Goal: Task Accomplishment & Management: Use online tool/utility

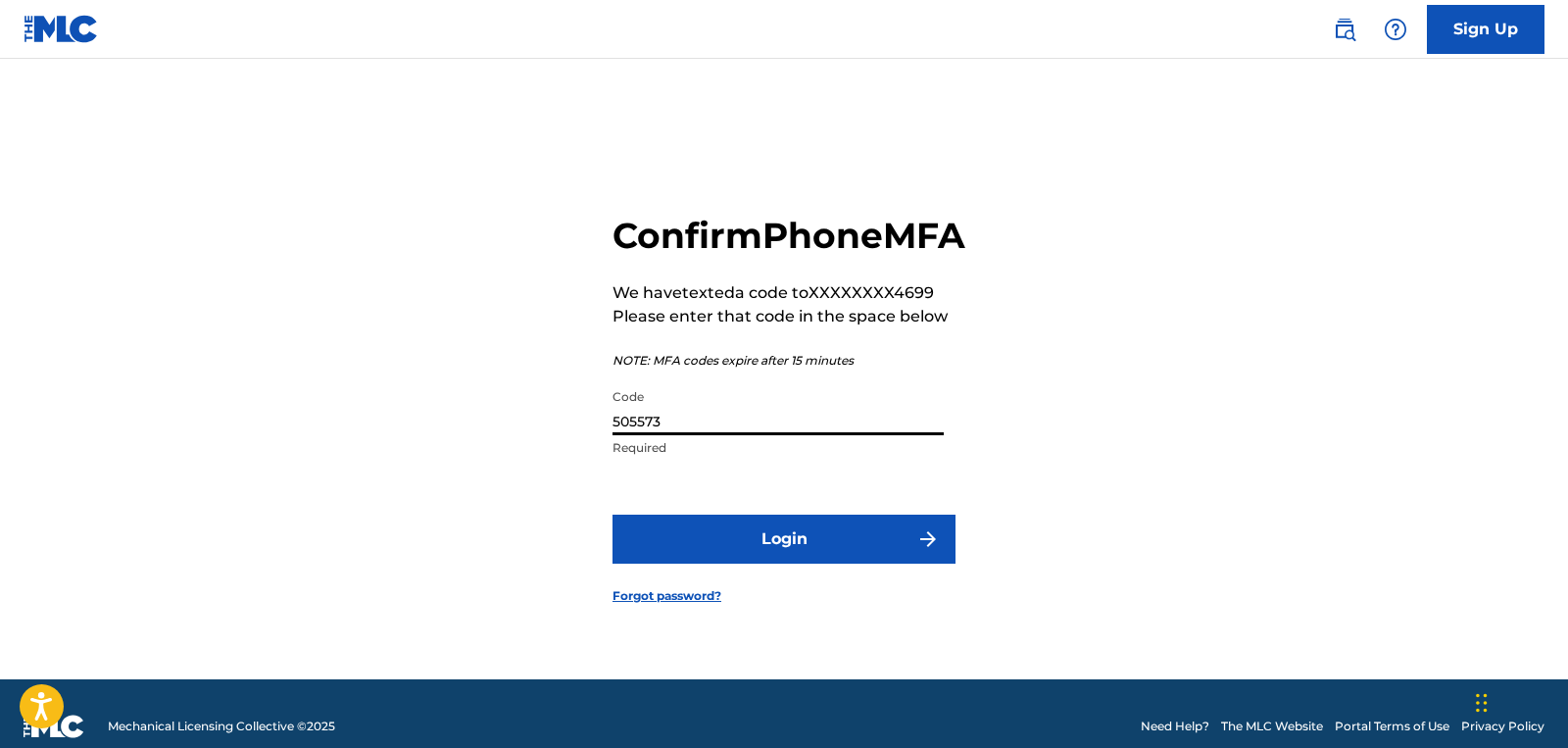
type input "505573"
click at [864, 554] on button "Login" at bounding box center [784, 539] width 343 height 49
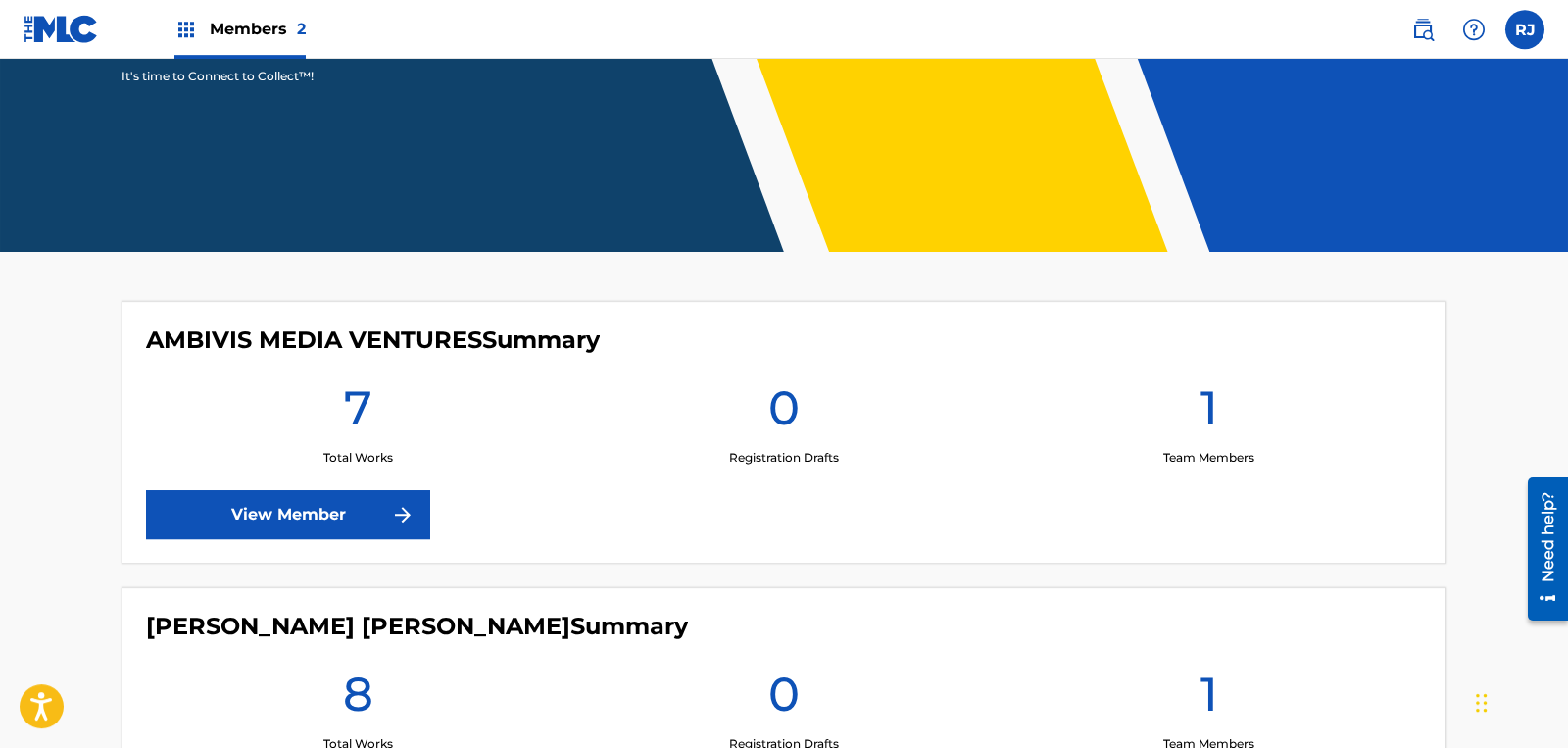
scroll to position [543, 0]
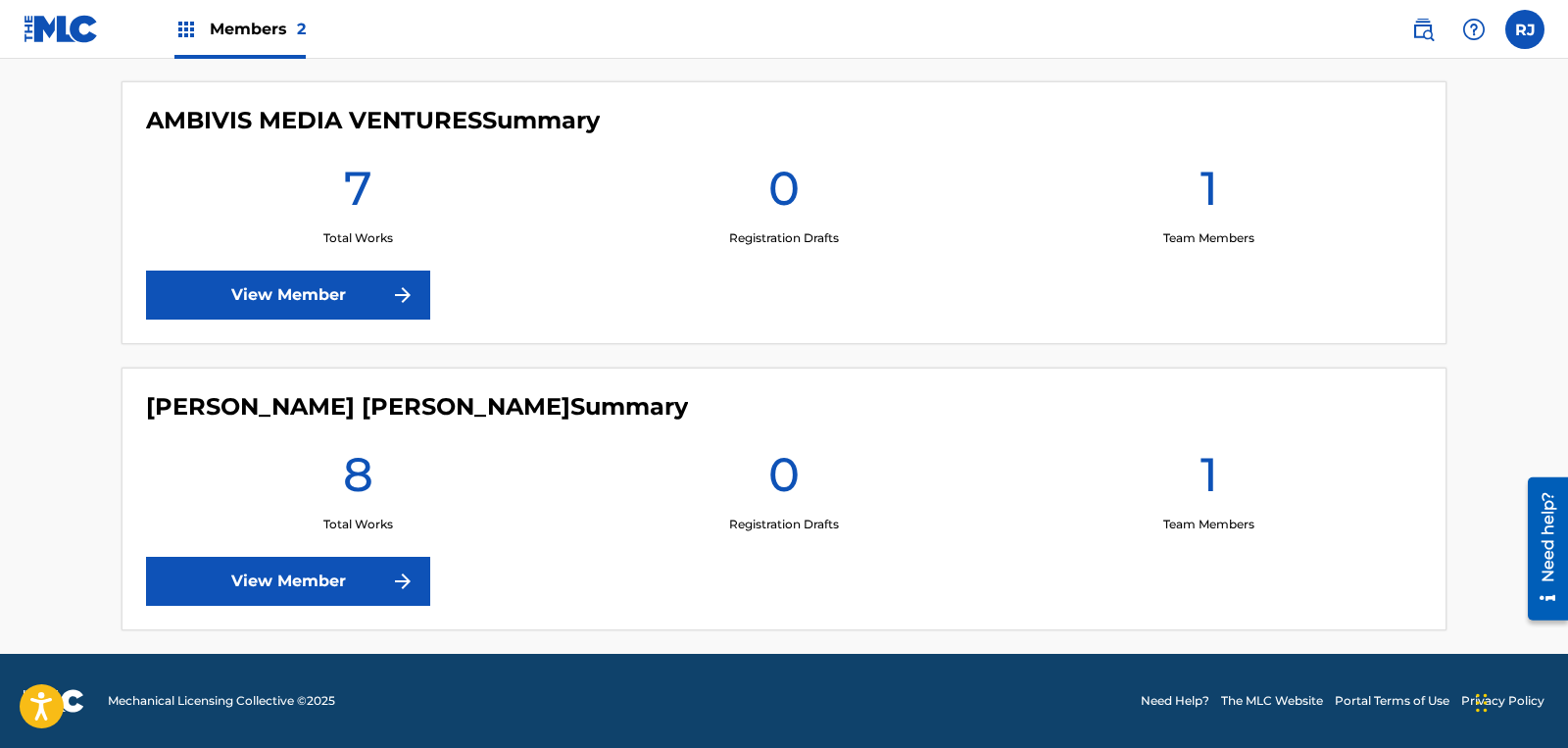
click at [336, 292] on link "View Member" at bounding box center [287, 294] width 284 height 49
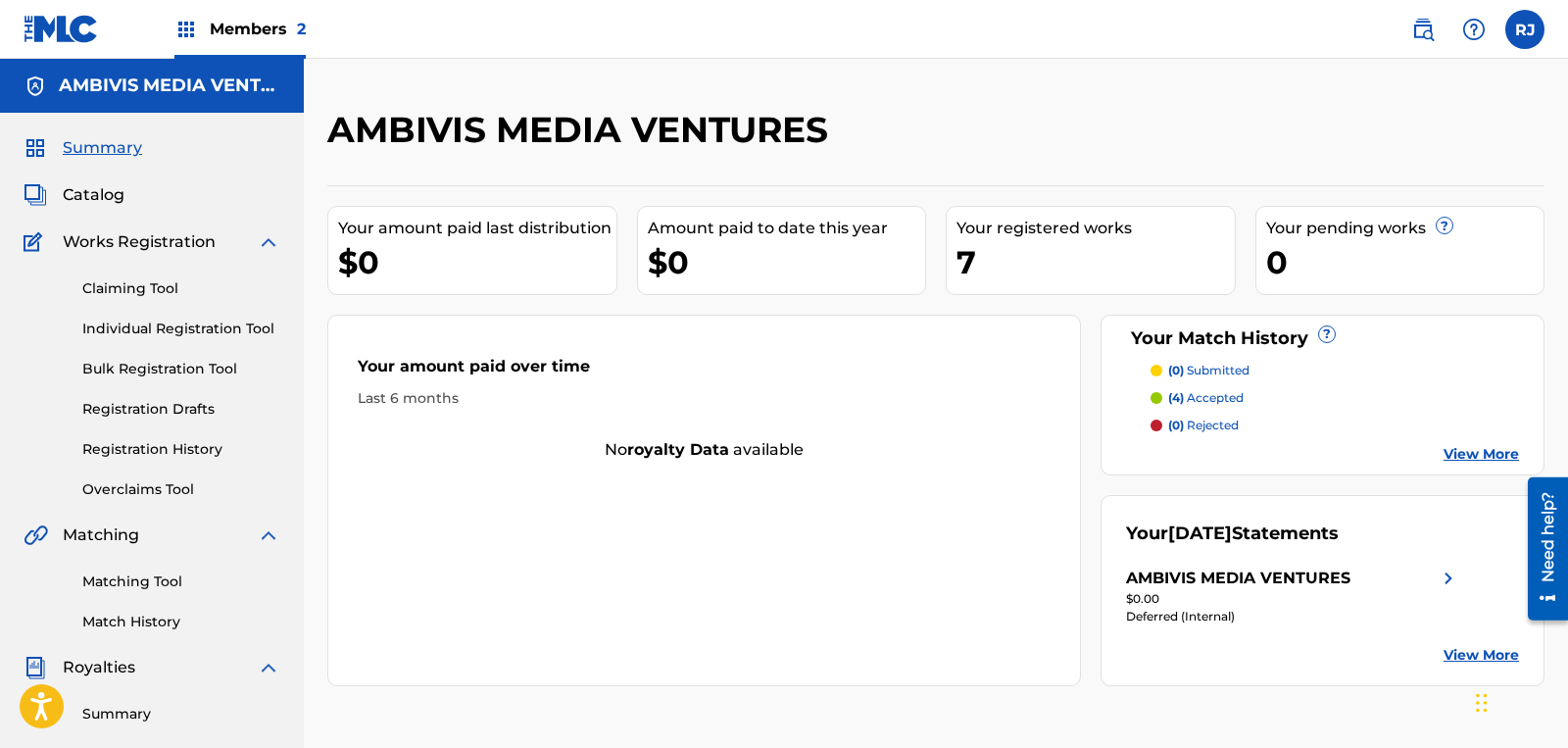
click at [37, 196] on img at bounding box center [36, 195] width 24 height 24
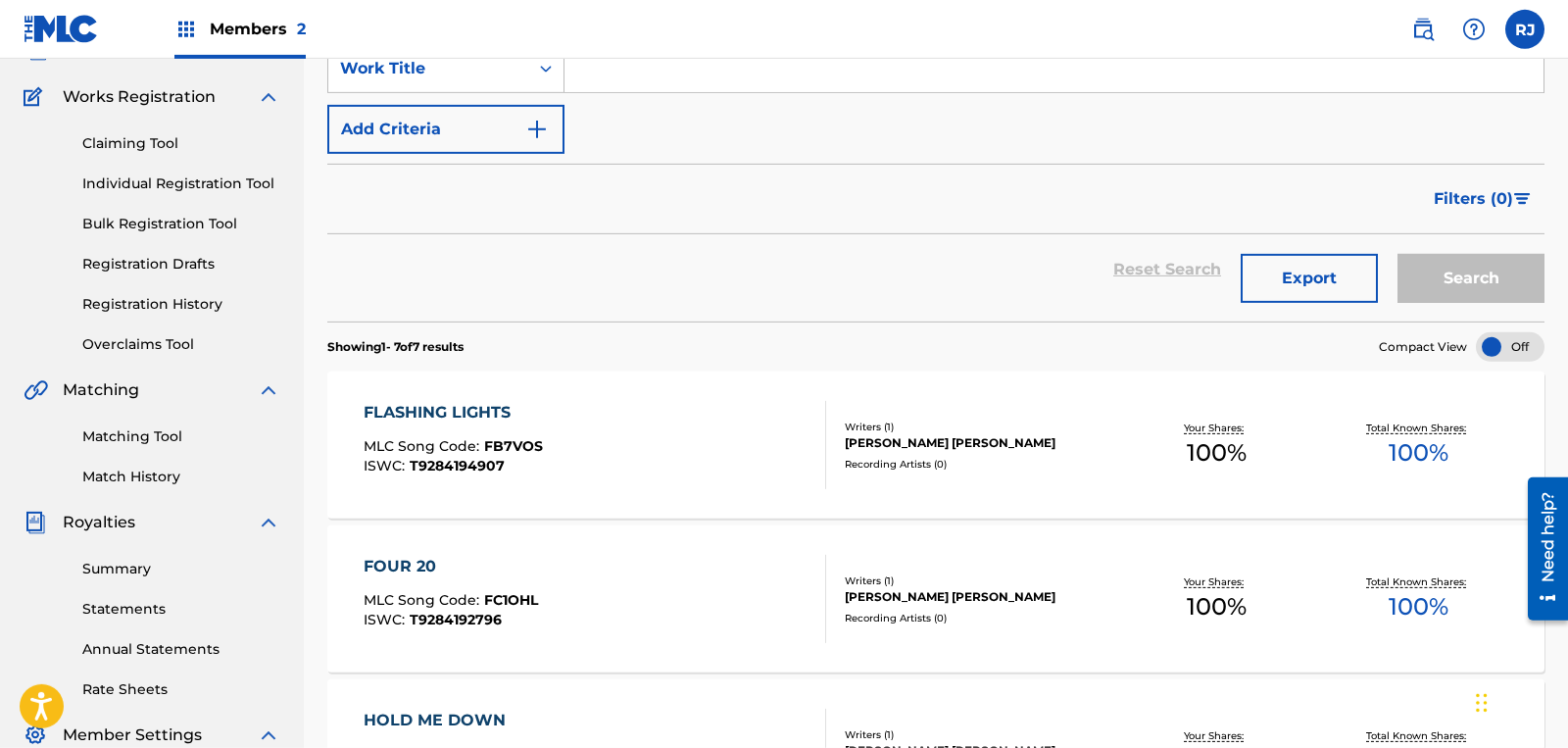
scroll to position [147, 0]
click at [1071, 438] on div "[PERSON_NAME] [PERSON_NAME]" at bounding box center [979, 441] width 270 height 18
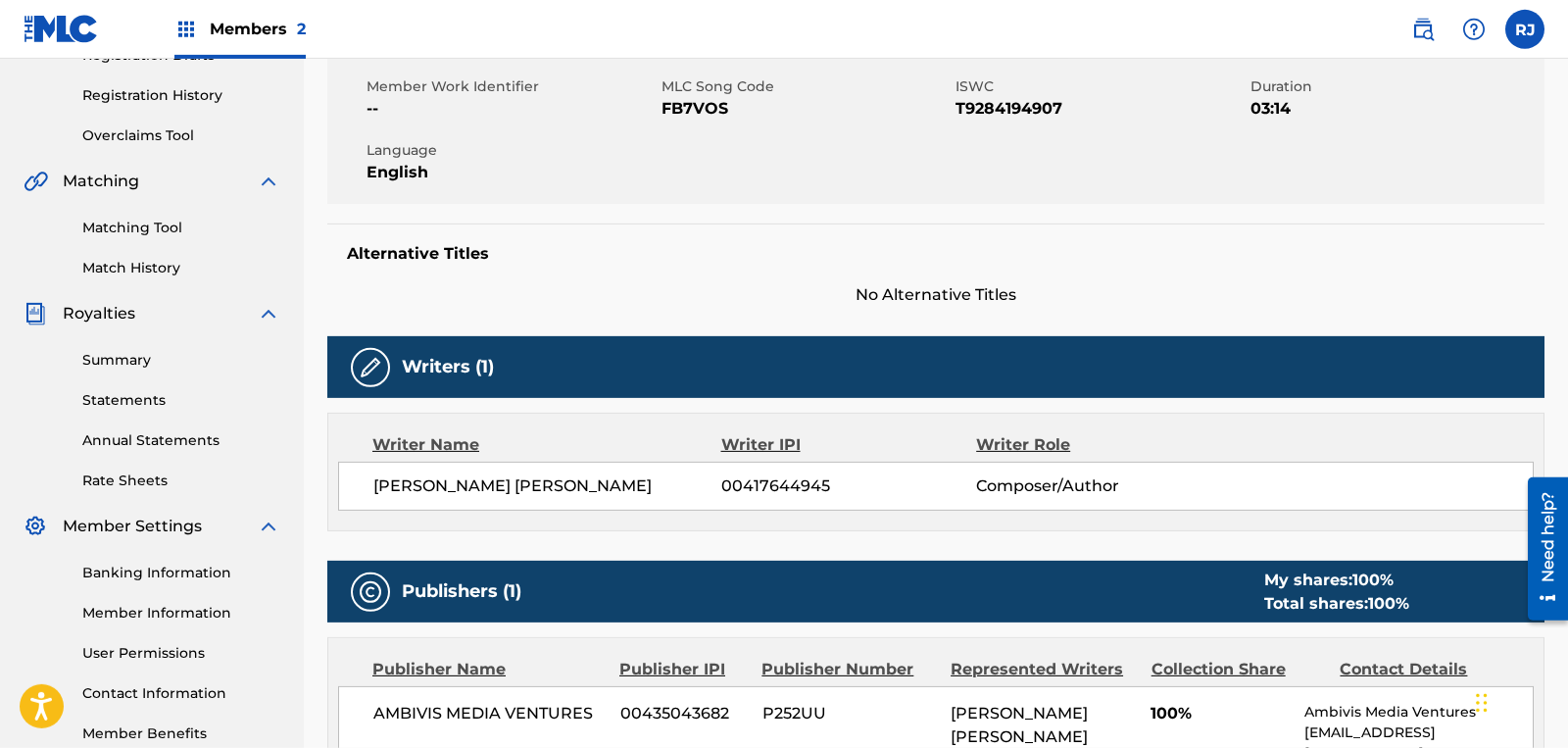
scroll to position [266, 0]
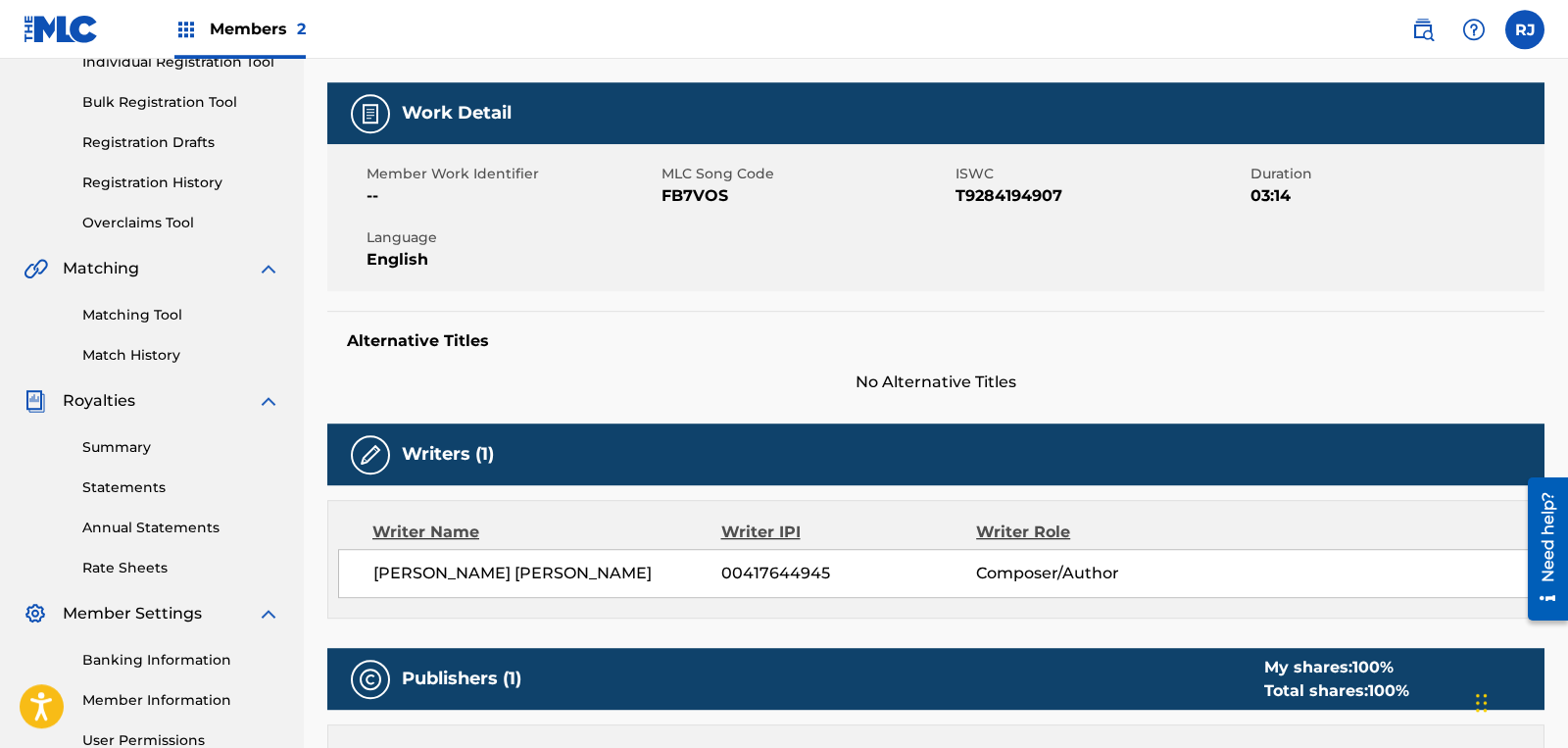
click at [168, 324] on link "Matching Tool" at bounding box center [181, 315] width 198 height 21
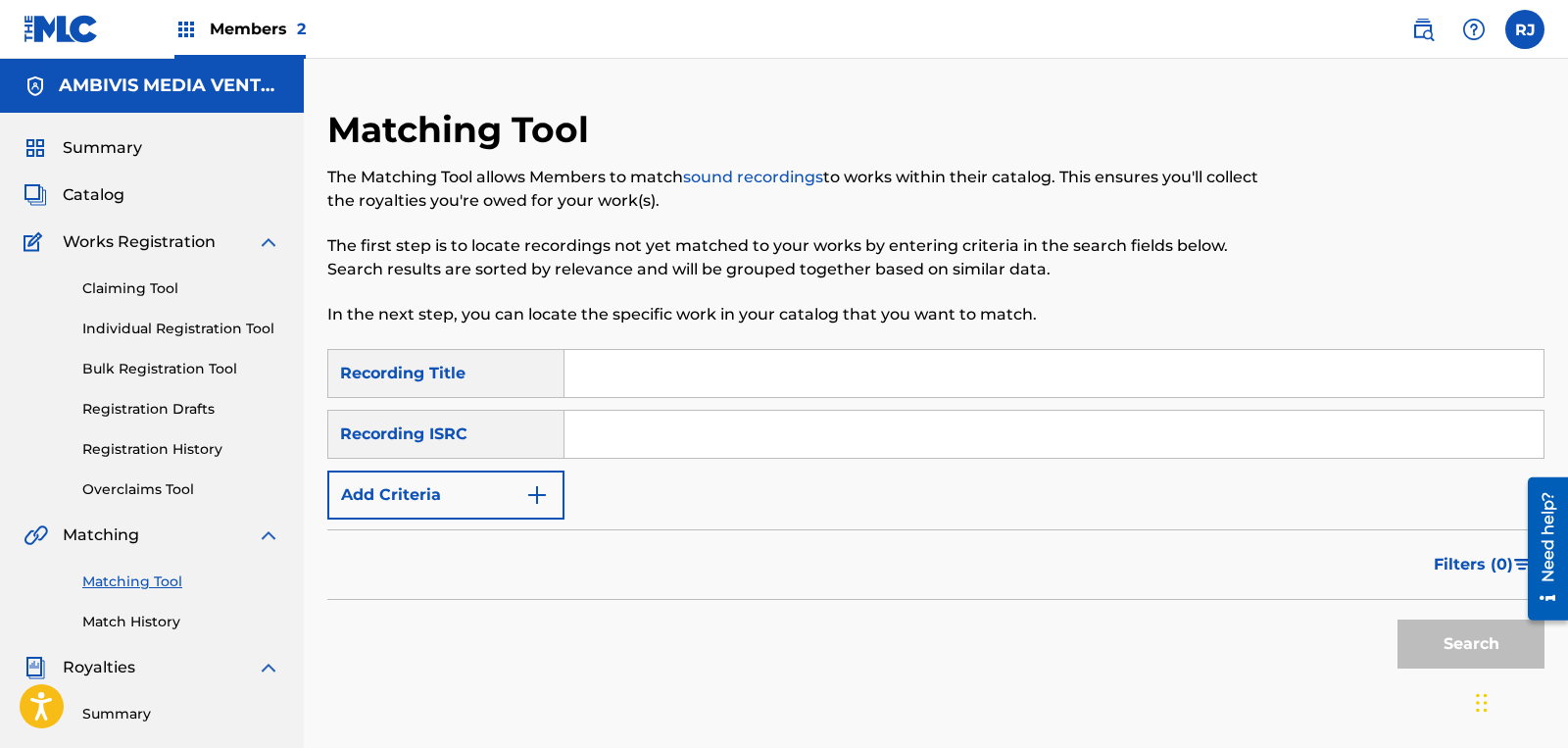
click at [533, 500] on img "Search Form" at bounding box center [537, 496] width 24 height 24
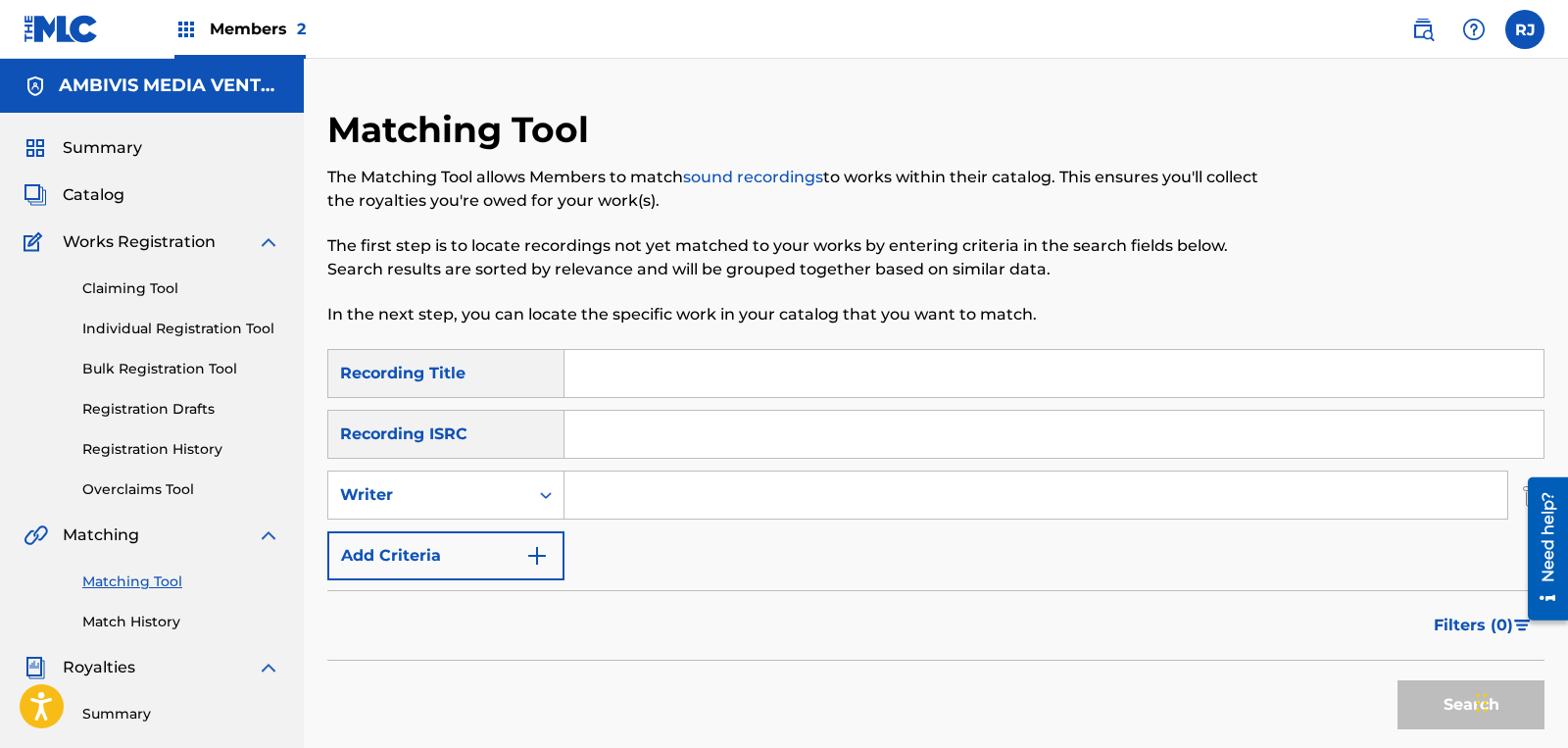
click at [499, 553] on button "Add Criteria" at bounding box center [446, 556] width 237 height 49
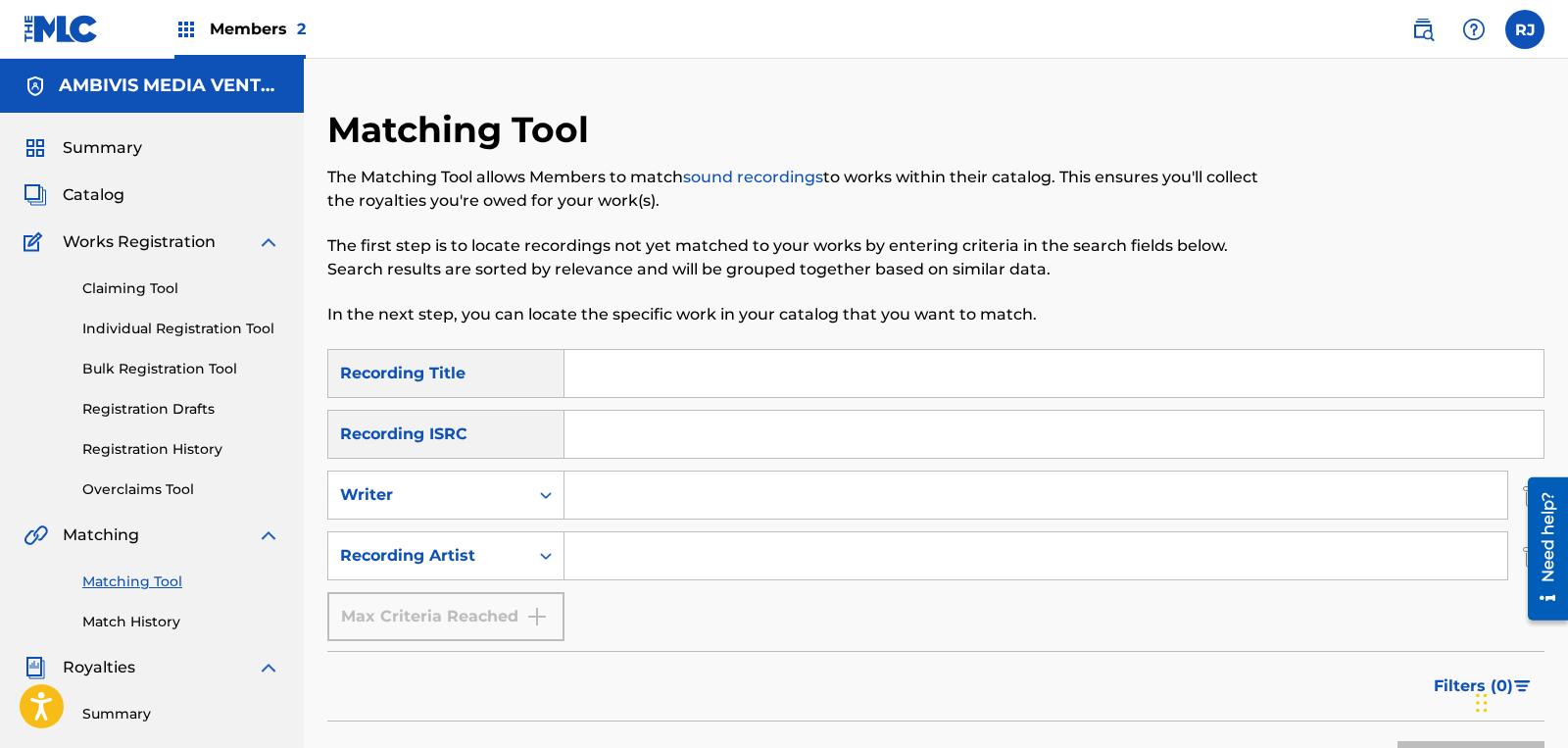
click at [613, 565] on input "Search Form" at bounding box center [1036, 556] width 943 height 47
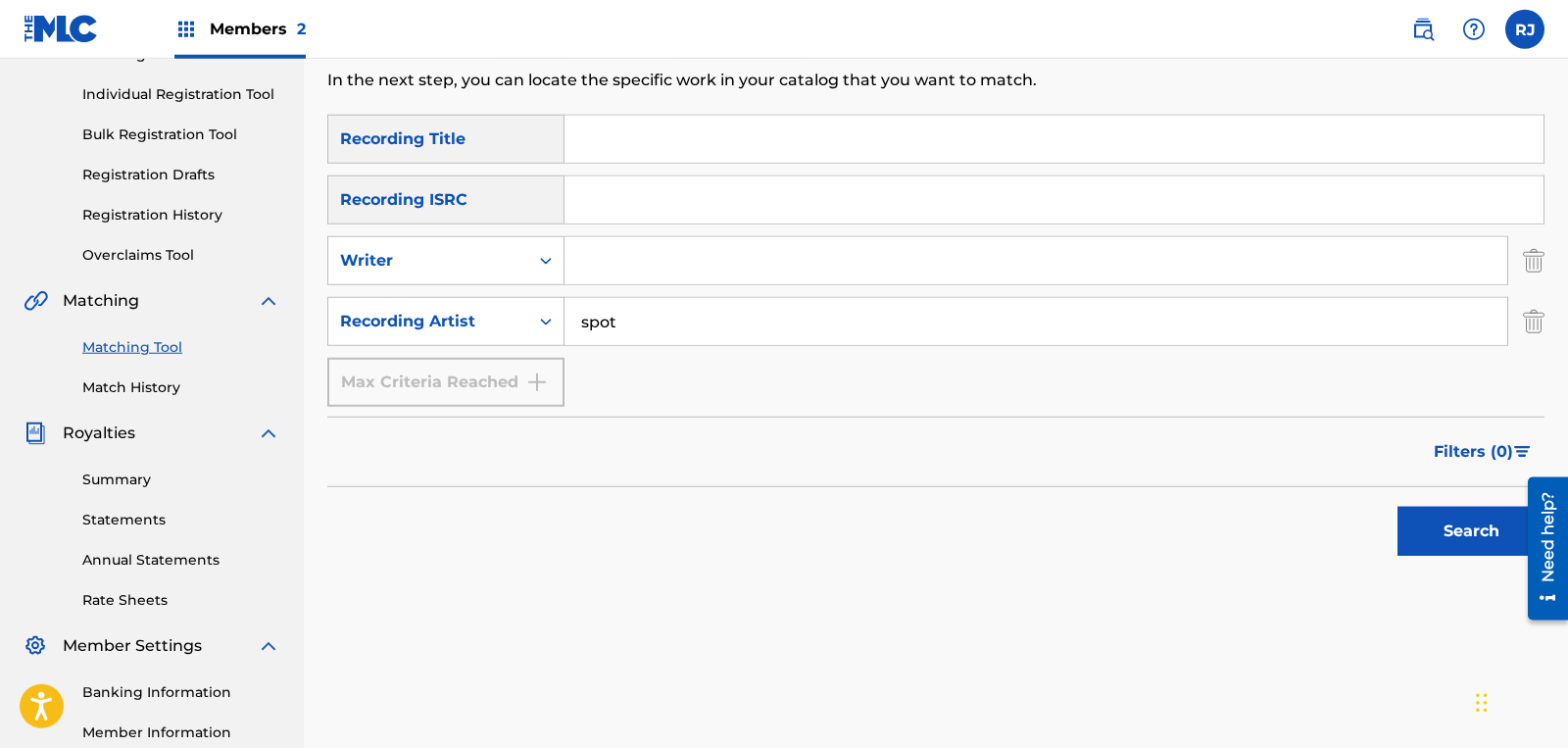
scroll to position [240, 0]
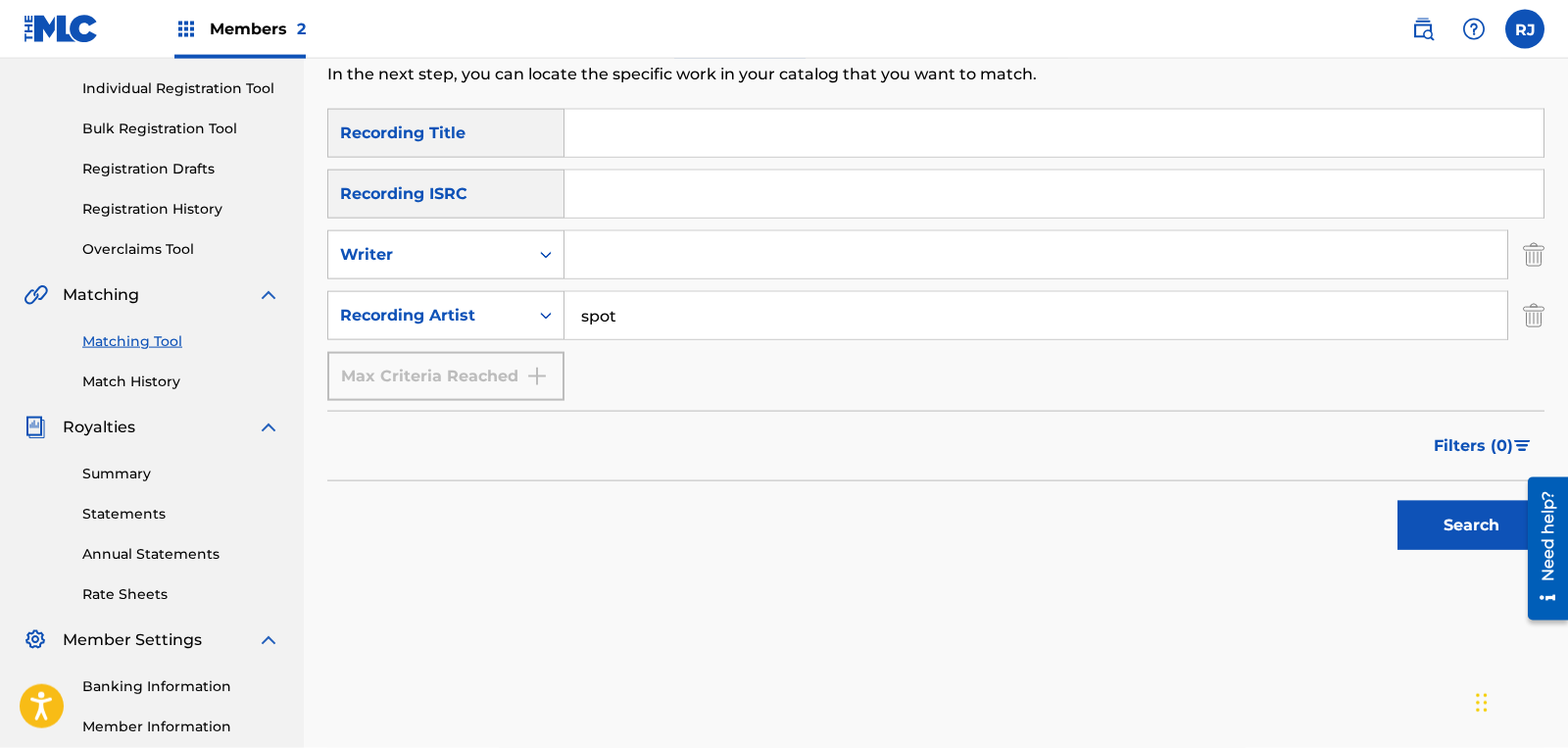
type input "spot"
click at [1464, 547] on button "Search" at bounding box center [1470, 525] width 147 height 49
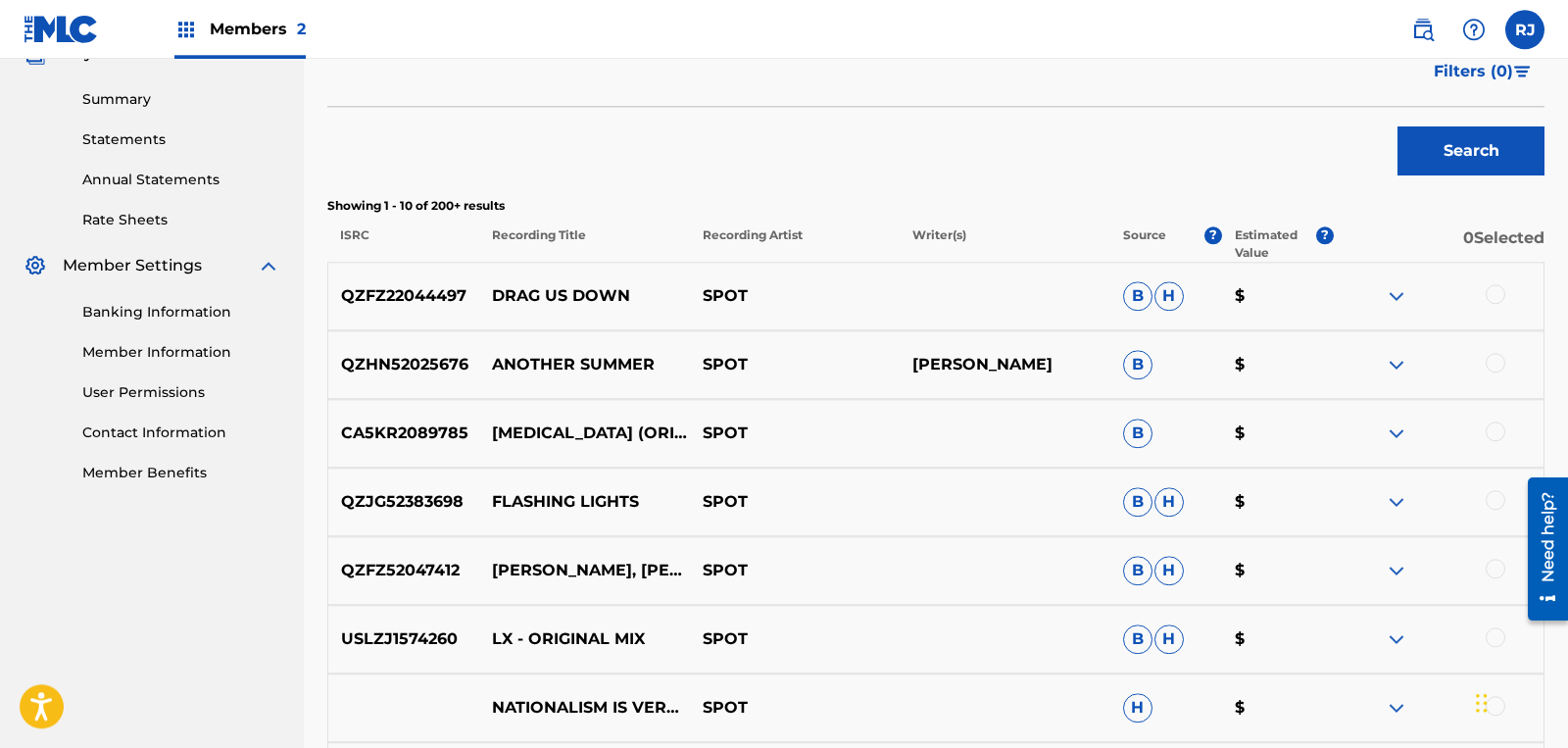
scroll to position [644, 0]
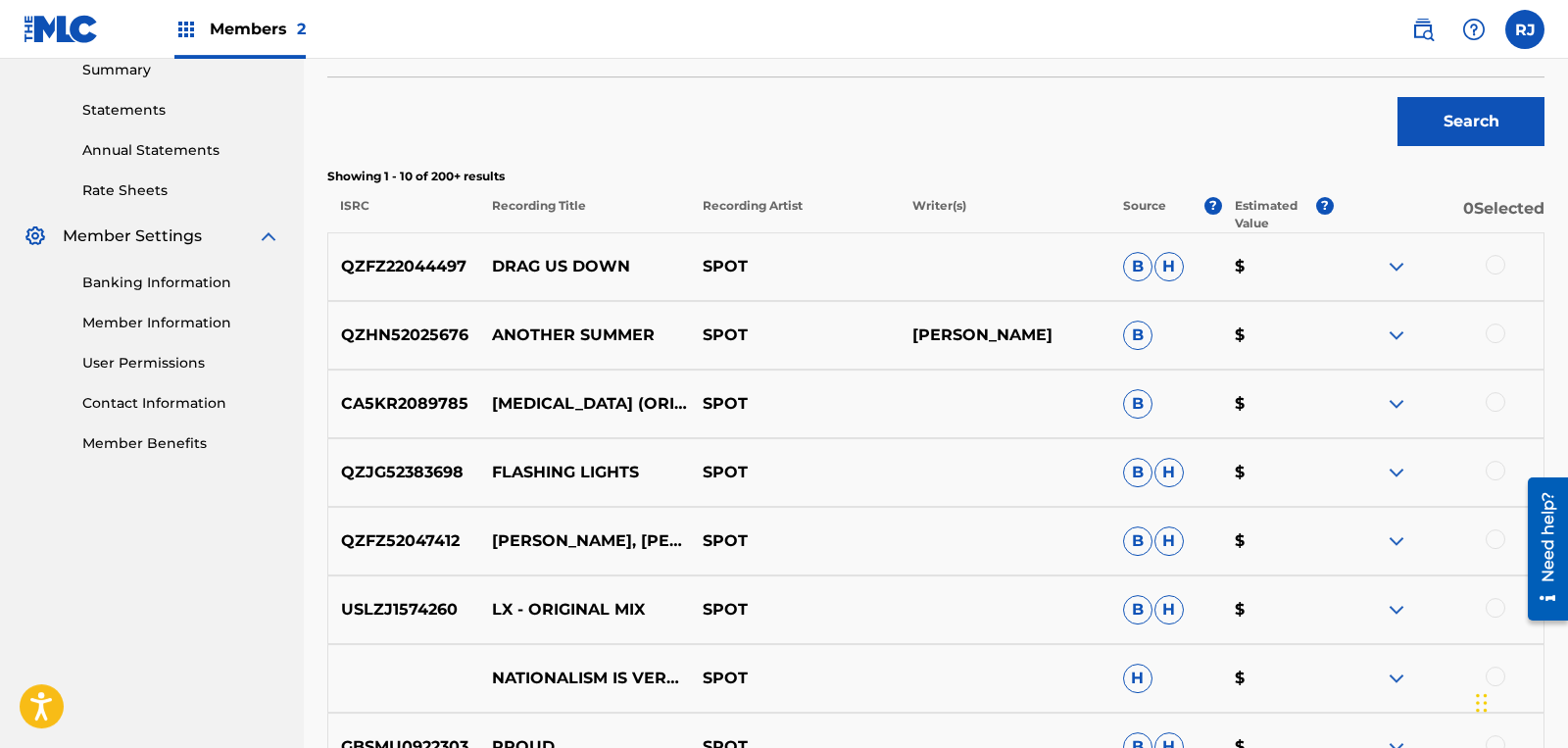
click at [1413, 472] on div at bounding box center [1438, 473] width 210 height 24
click at [1395, 472] on img at bounding box center [1397, 473] width 24 height 24
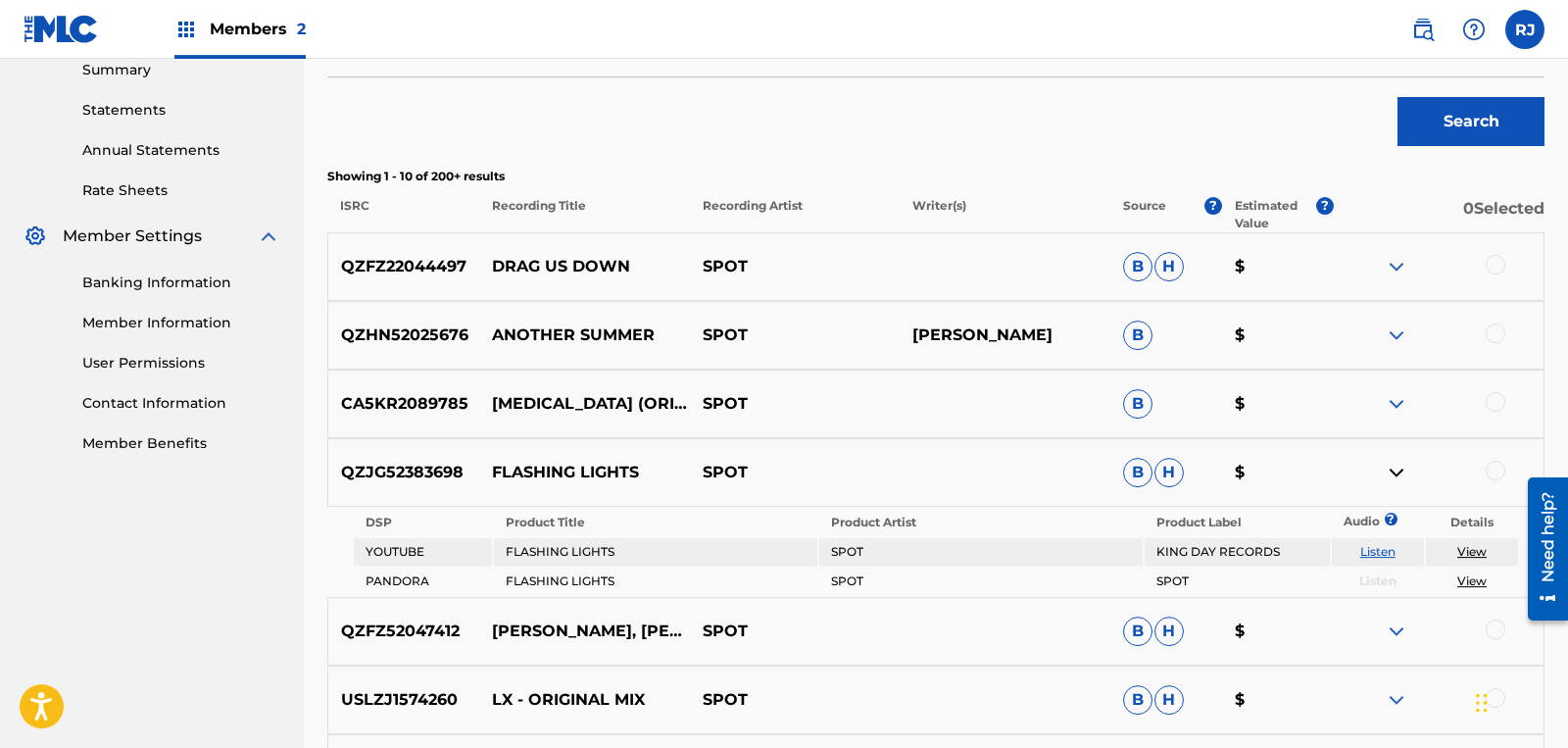
click at [1492, 471] on div at bounding box center [1495, 471] width 20 height 20
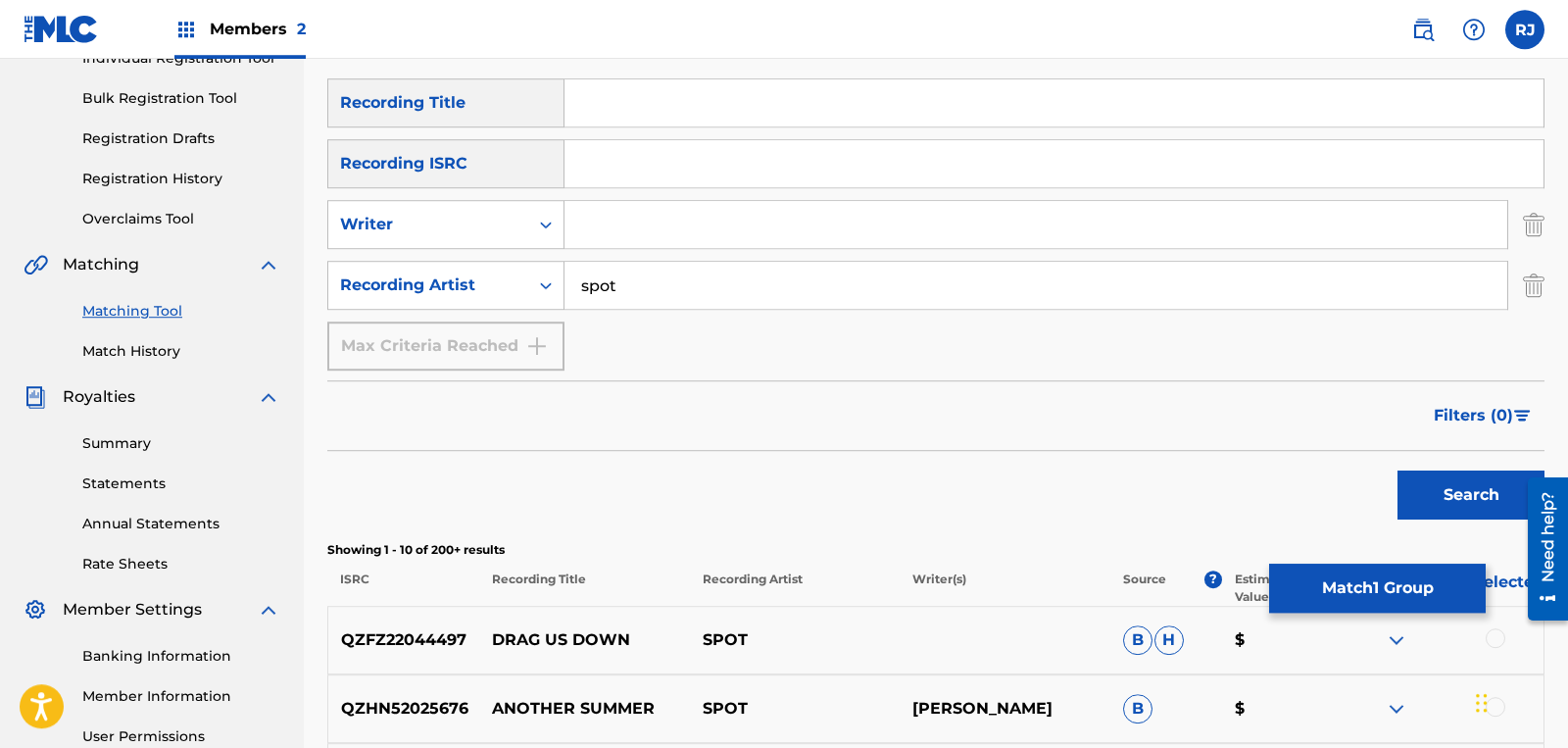
scroll to position [262, 0]
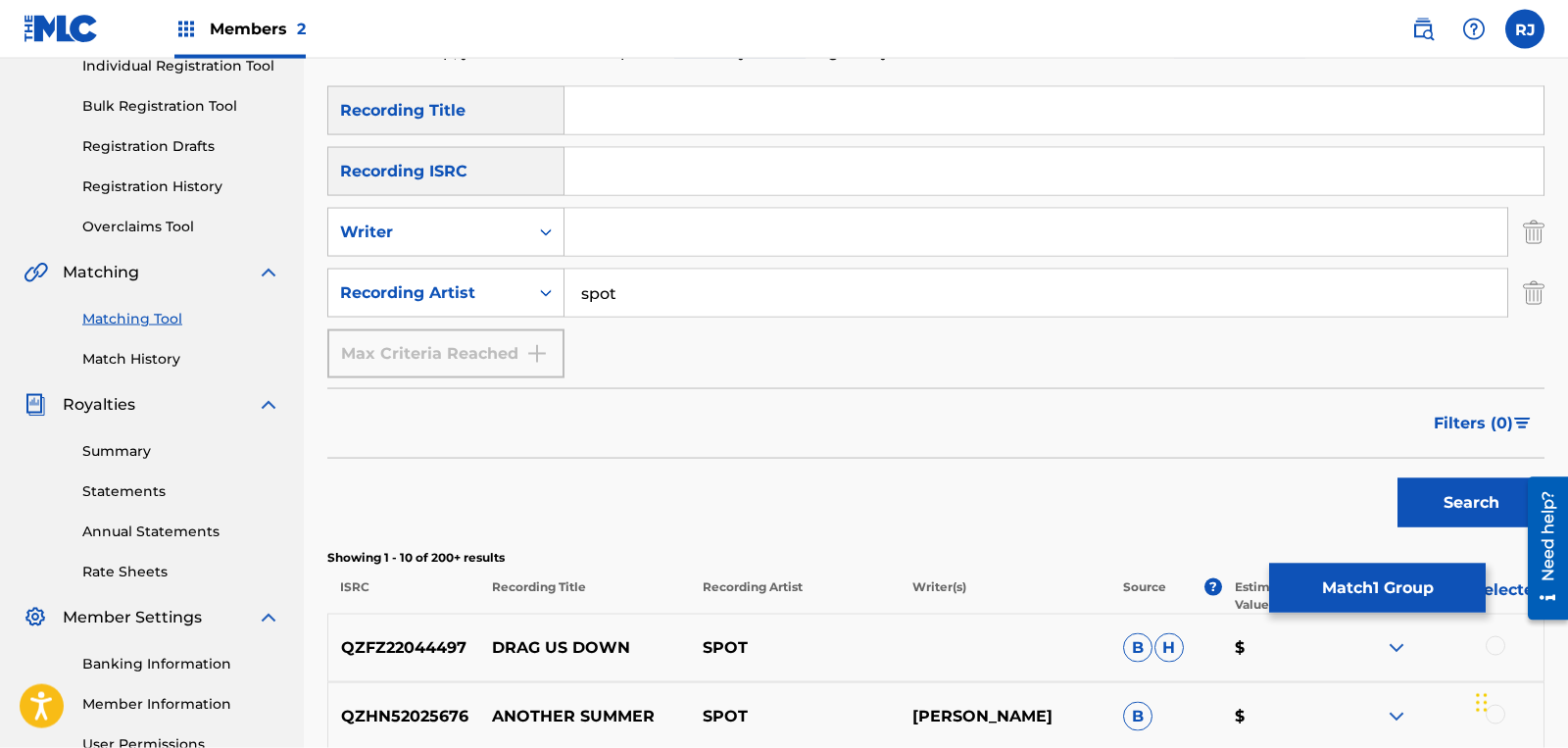
click at [630, 125] on input "Search Form" at bounding box center [1054, 110] width 979 height 47
type input "flashing flights"
click at [1438, 494] on button "Search" at bounding box center [1470, 503] width 147 height 49
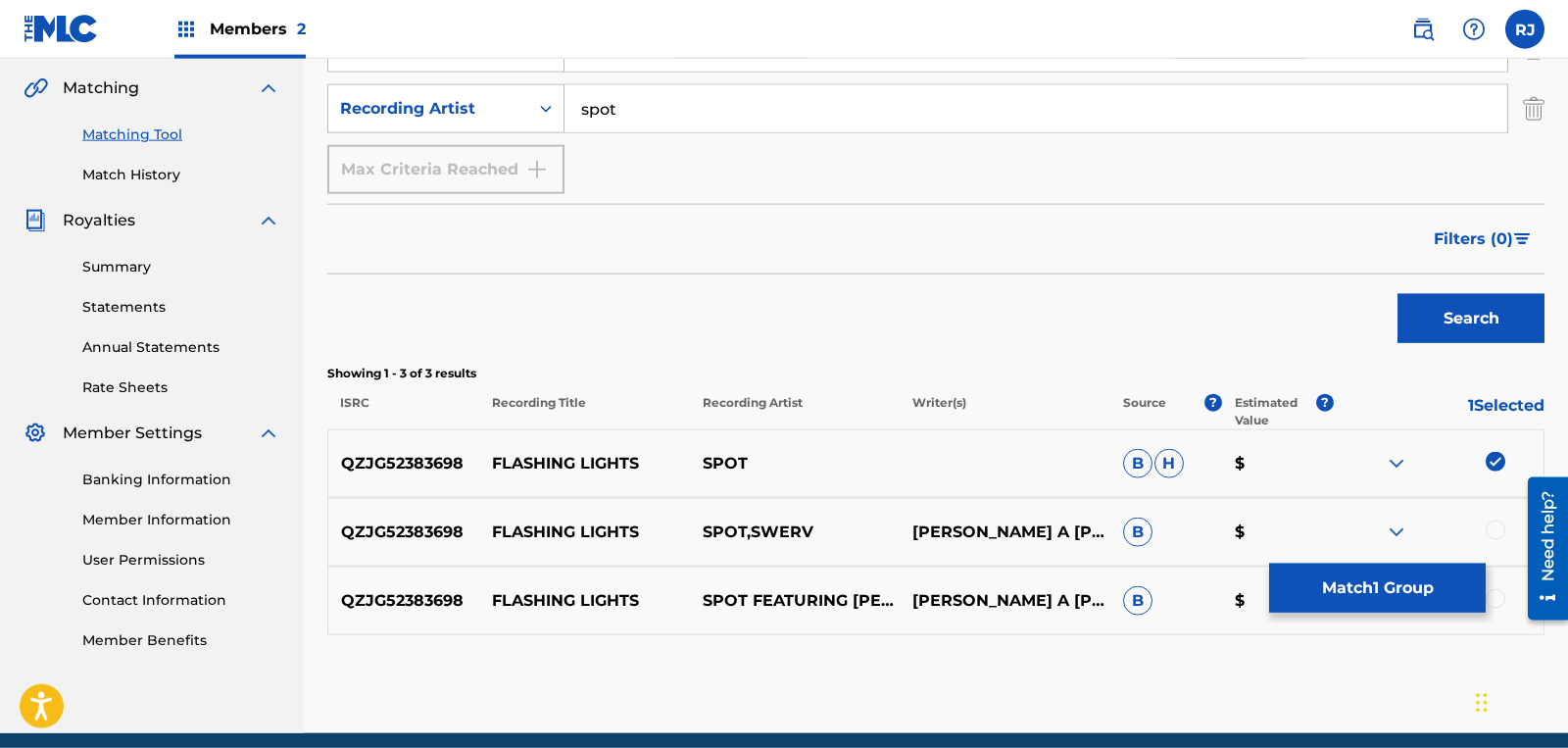
scroll to position [527, 0]
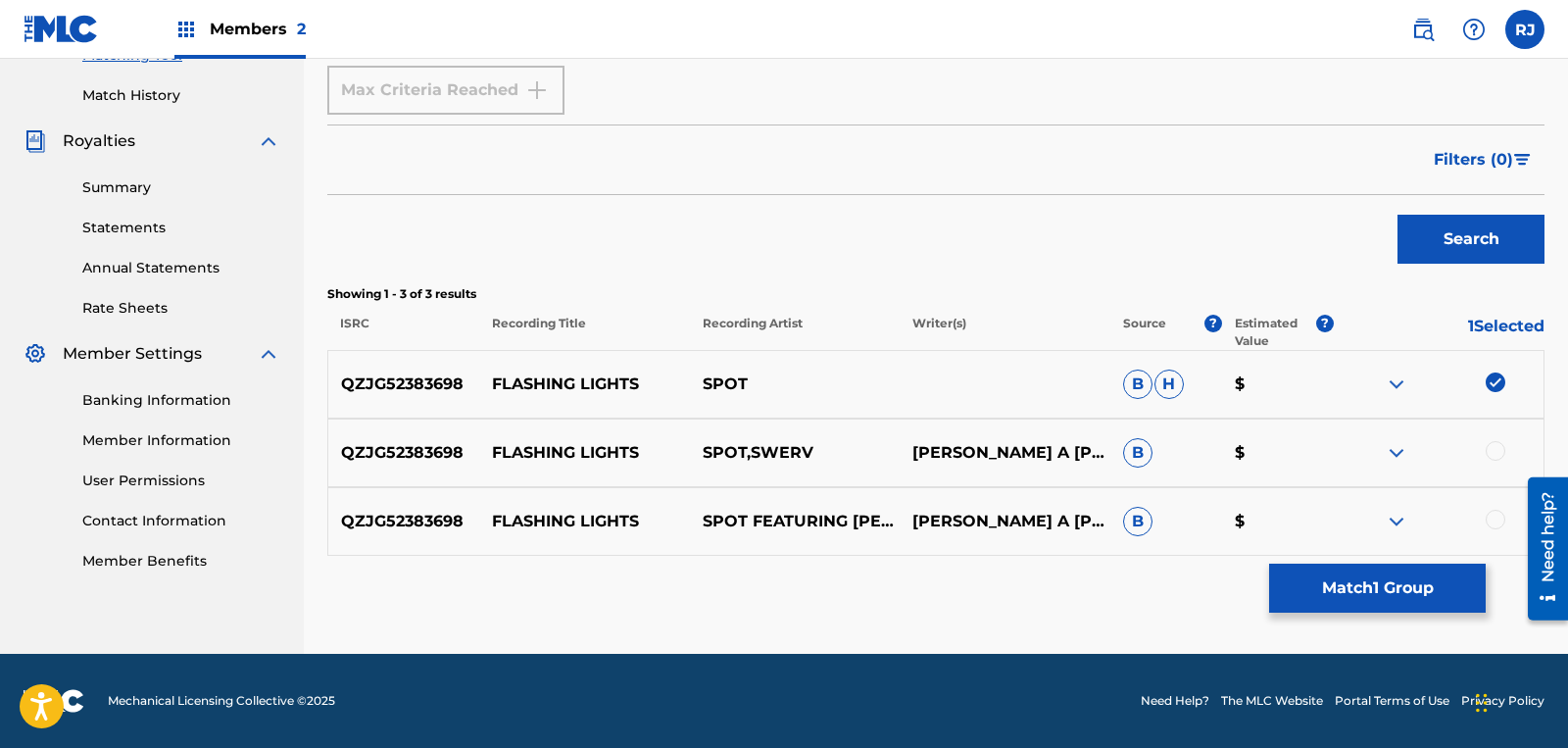
click at [1397, 452] on img at bounding box center [1397, 453] width 24 height 24
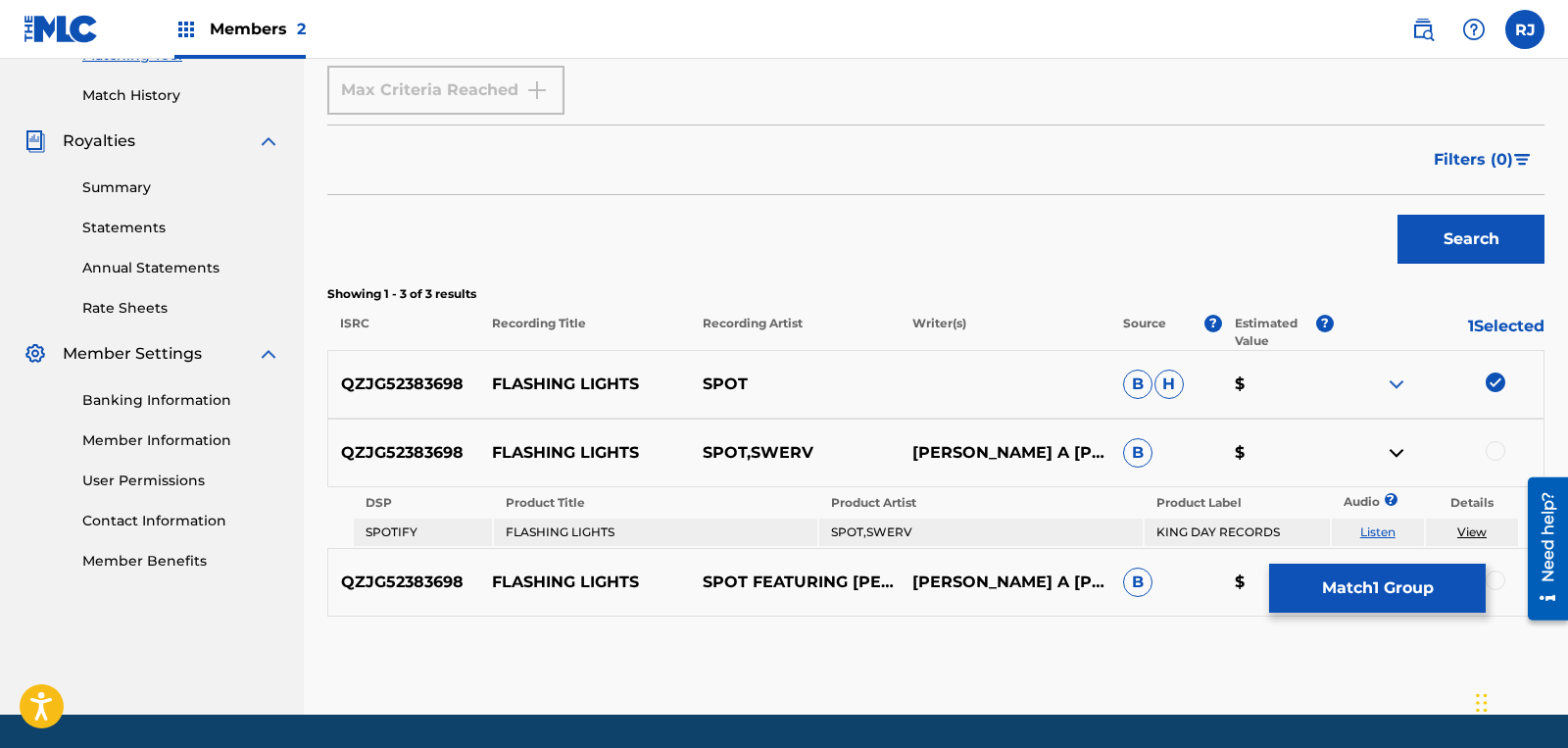
click at [1395, 382] on img at bounding box center [1397, 385] width 24 height 24
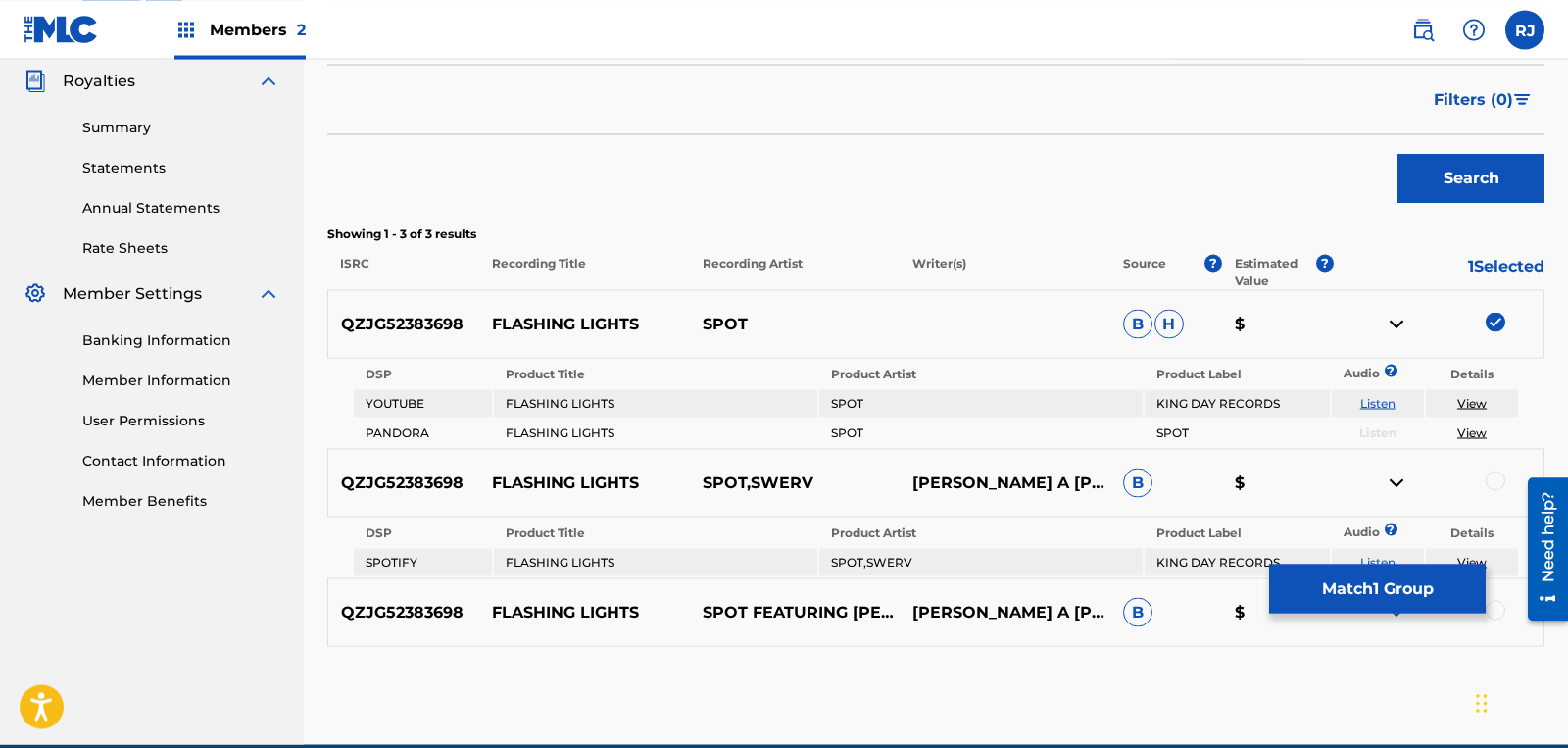
scroll to position [677, 0]
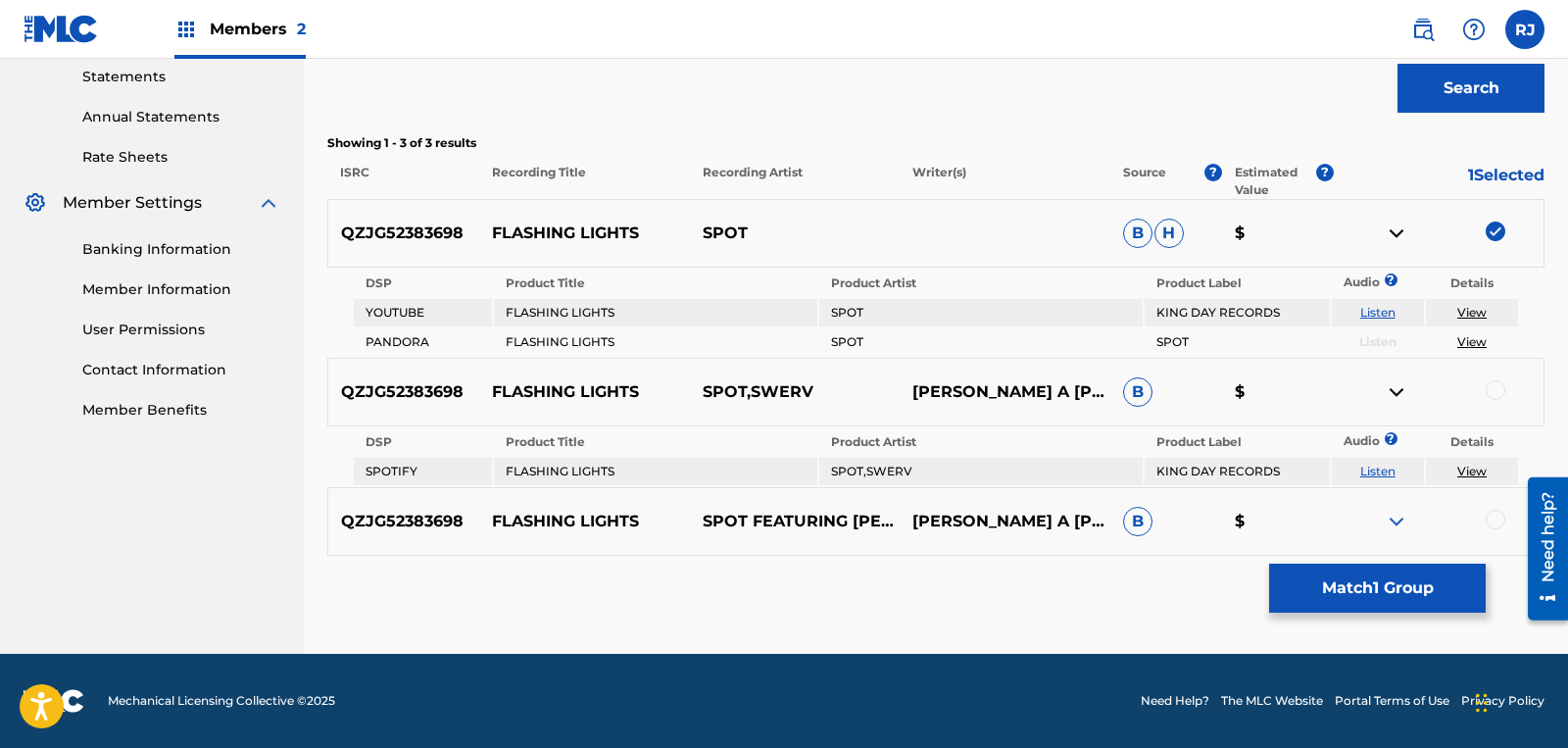
click at [1390, 518] on img at bounding box center [1397, 522] width 24 height 24
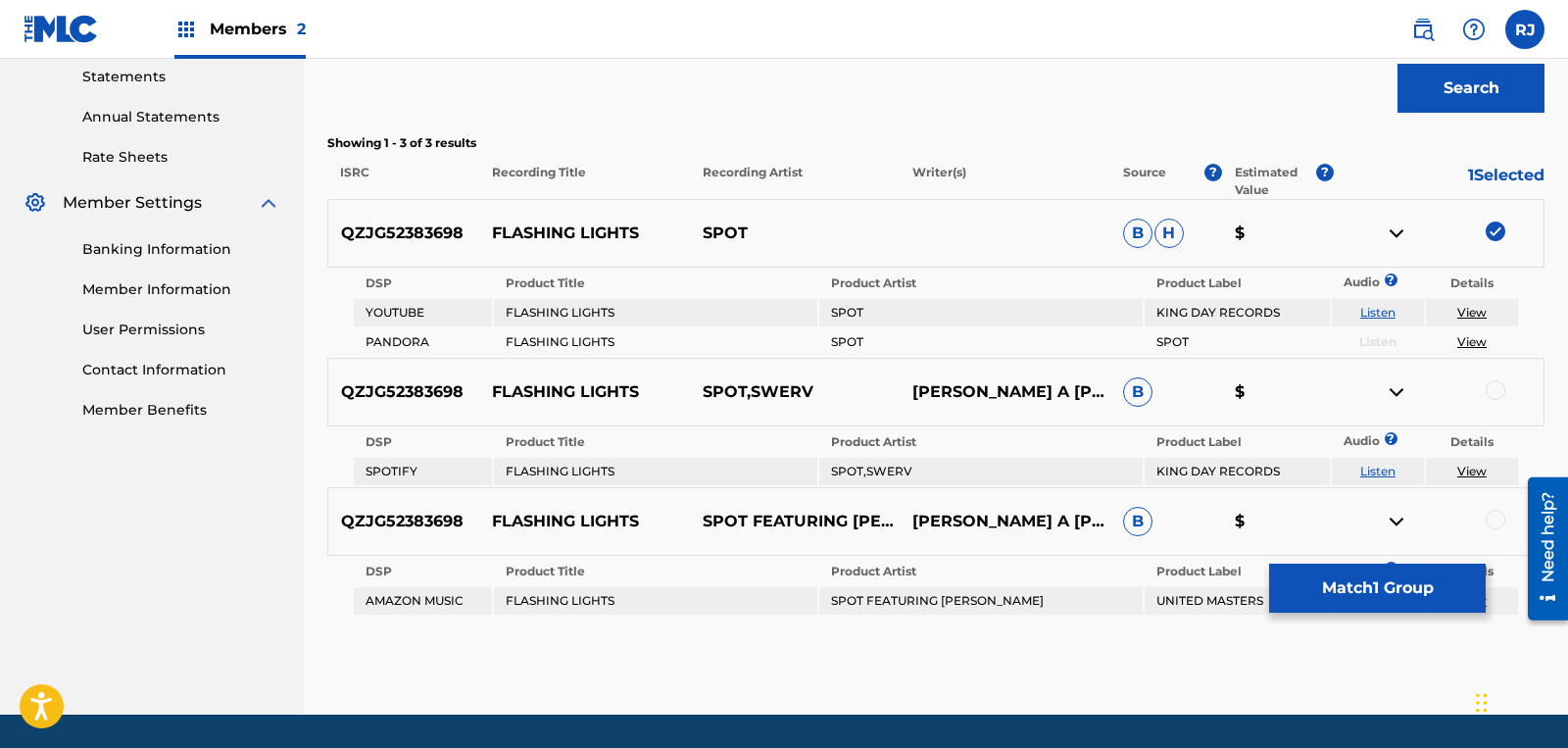
scroll to position [738, 0]
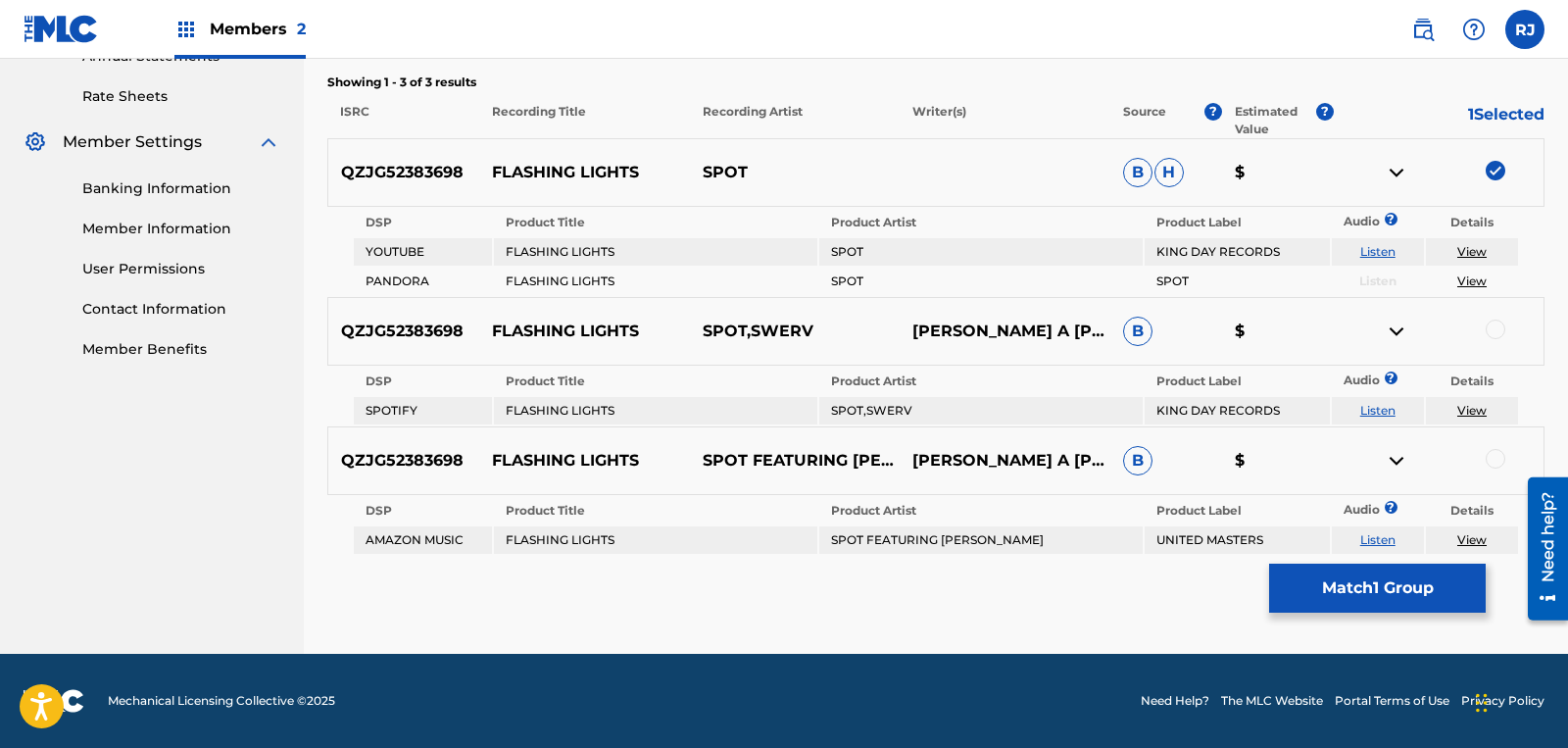
click at [1493, 331] on div at bounding box center [1495, 329] width 20 height 20
click at [1485, 453] on div at bounding box center [1438, 461] width 210 height 24
click at [1496, 460] on div at bounding box center [1495, 459] width 20 height 20
click at [1380, 582] on button "Match 3 Groups" at bounding box center [1377, 587] width 216 height 49
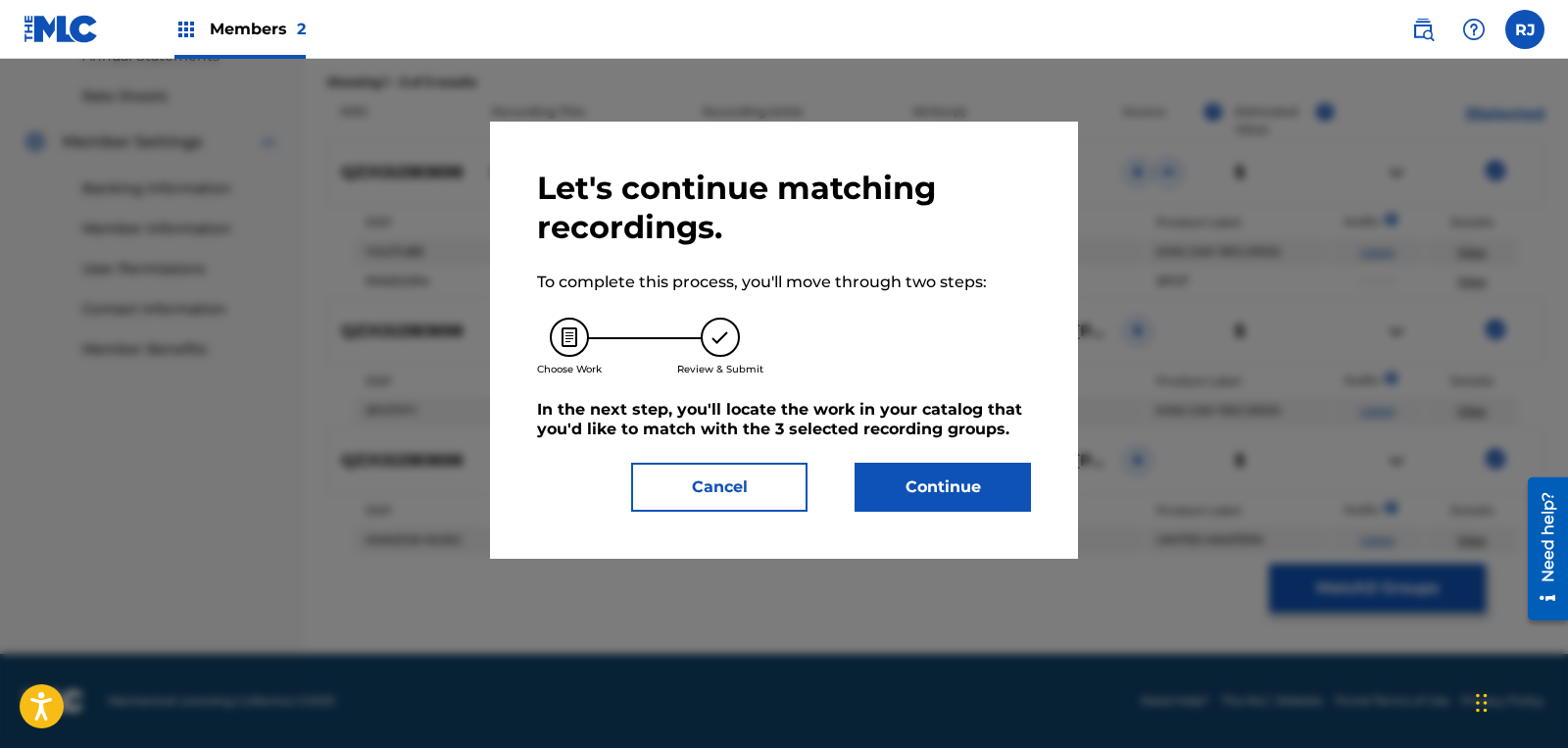
click at [989, 463] on button "Continue" at bounding box center [942, 487] width 176 height 49
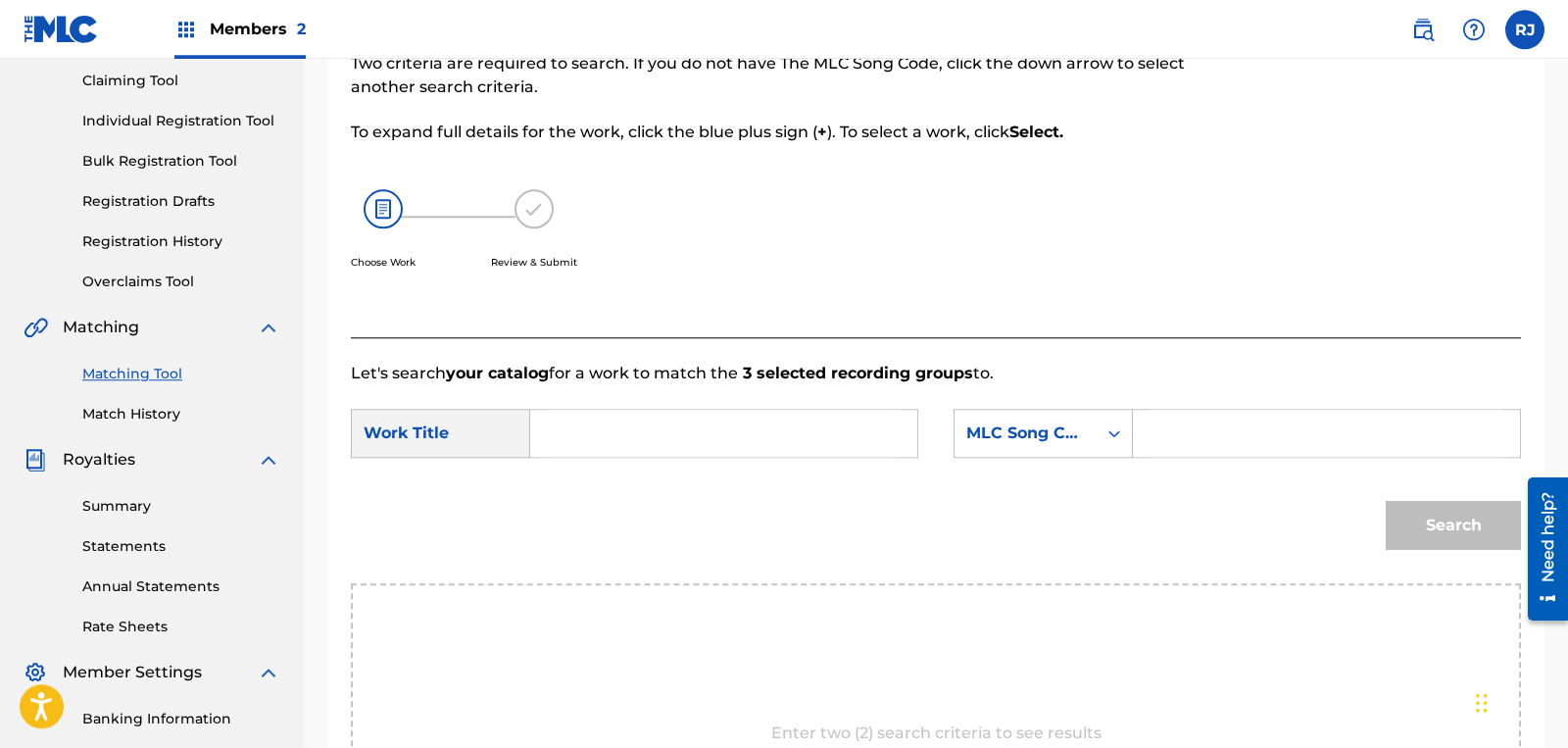
scroll to position [193, 0]
